Goal: Information Seeking & Learning: Learn about a topic

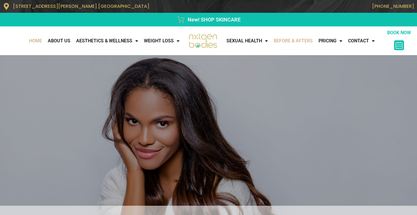
click at [284, 39] on link "Before & Afters" at bounding box center [293, 41] width 45 height 12
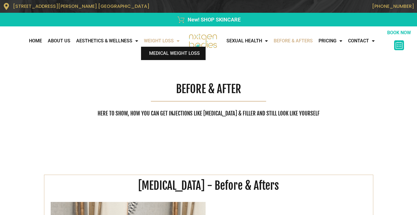
click at [166, 56] on link "Medical Weight Loss" at bounding box center [173, 53] width 65 height 13
